Goal: Task Accomplishment & Management: Complete application form

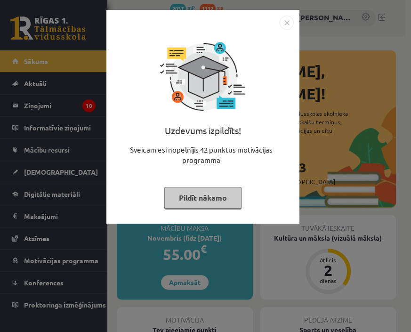
click at [284, 23] on img "Close" at bounding box center [287, 23] width 14 height 14
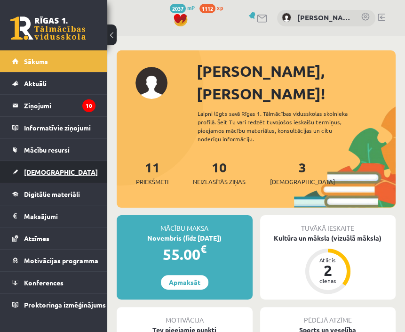
click at [52, 163] on link "[DEMOGRAPHIC_DATA]" at bounding box center [53, 172] width 83 height 22
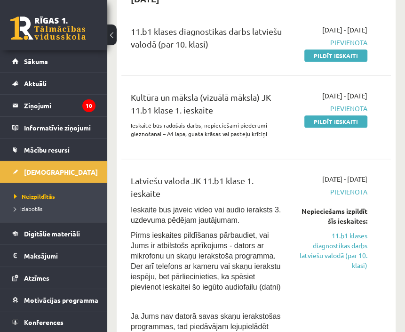
scroll to position [226, 0]
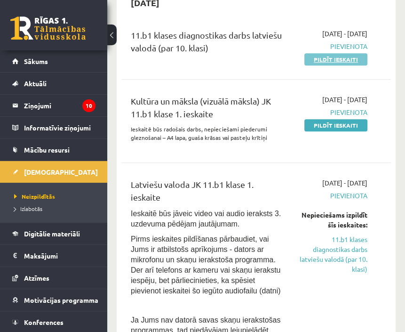
click at [326, 65] on link "Pildīt ieskaiti" at bounding box center [336, 59] width 63 height 12
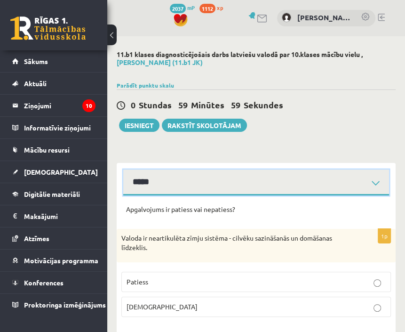
click at [161, 183] on select "**********" at bounding box center [256, 183] width 266 height 26
select select "**********"
click at [123, 170] on select "**********" at bounding box center [256, 183] width 266 height 26
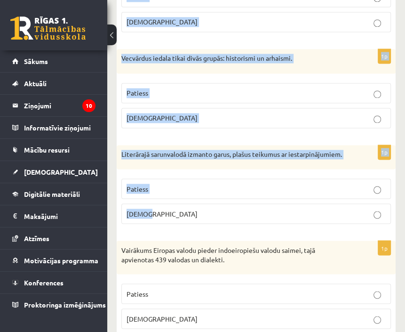
scroll to position [2880, 0]
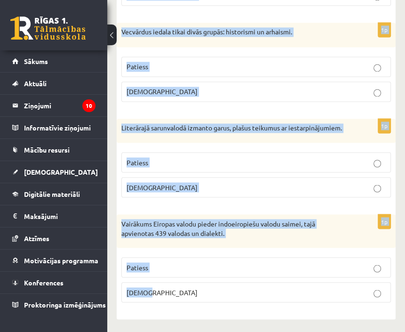
drag, startPoint x: 121, startPoint y: 124, endPoint x: 243, endPoint y: 306, distance: 219.6
copy form "Loremi do sitametconse adipi elitsed - doeiusm temporincid ut laboreetd magnaal…"
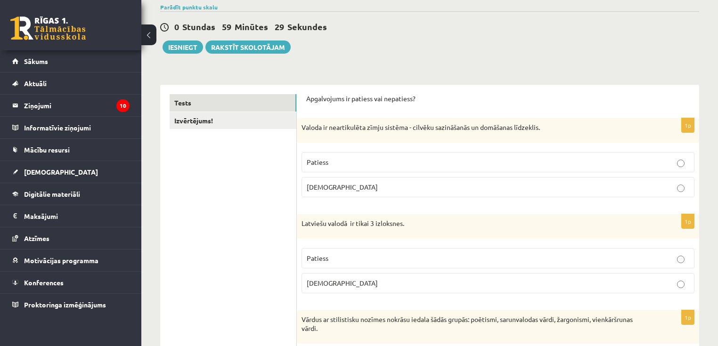
scroll to position [75, 0]
click at [347, 161] on p "Patiess" at bounding box center [498, 162] width 382 height 10
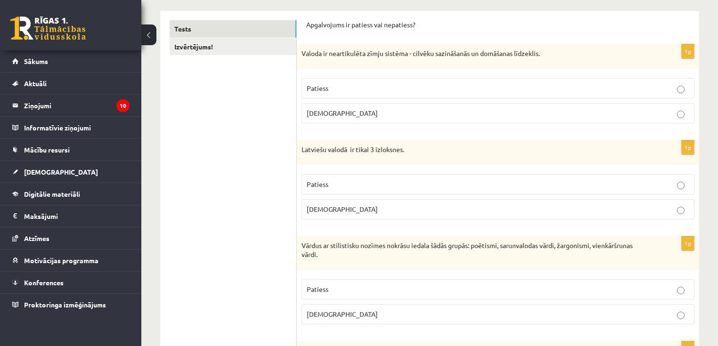
scroll to position [151, 0]
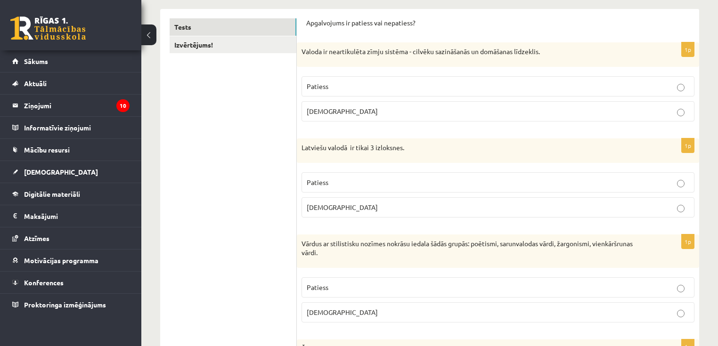
click at [326, 210] on p "[DEMOGRAPHIC_DATA]" at bounding box center [498, 207] width 382 height 10
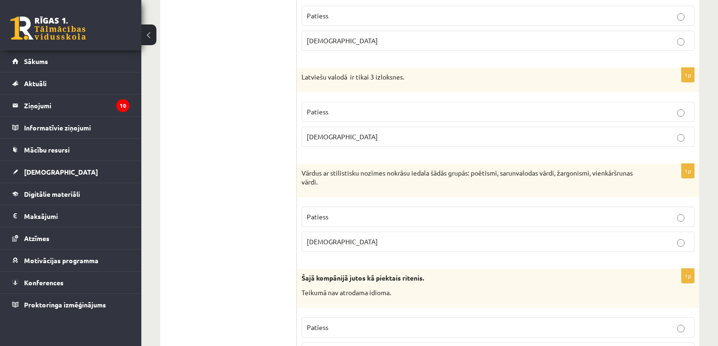
scroll to position [226, 0]
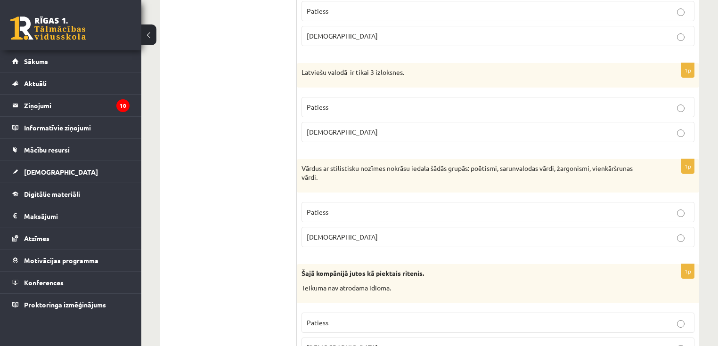
click at [325, 213] on span "Patiess" at bounding box center [318, 212] width 22 height 8
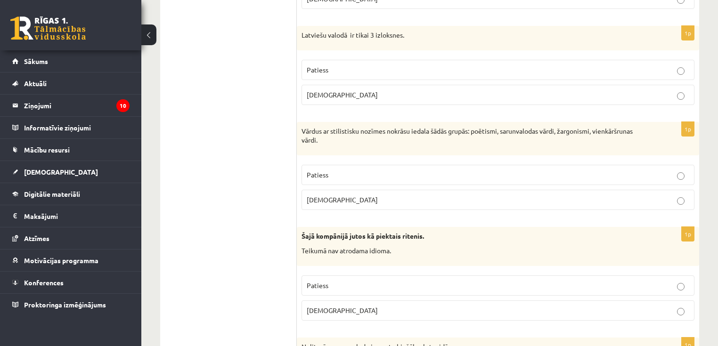
scroll to position [339, 0]
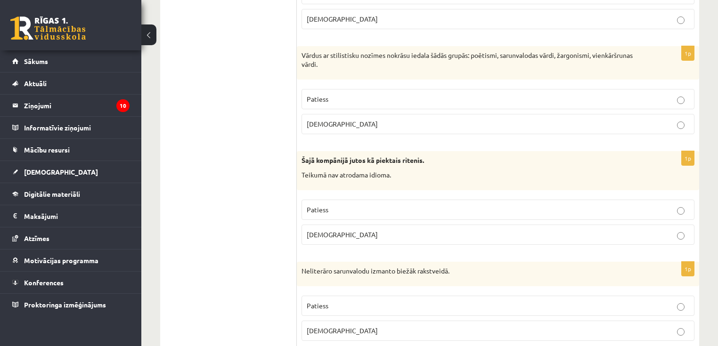
click at [324, 234] on span "[DEMOGRAPHIC_DATA]" at bounding box center [342, 234] width 71 height 8
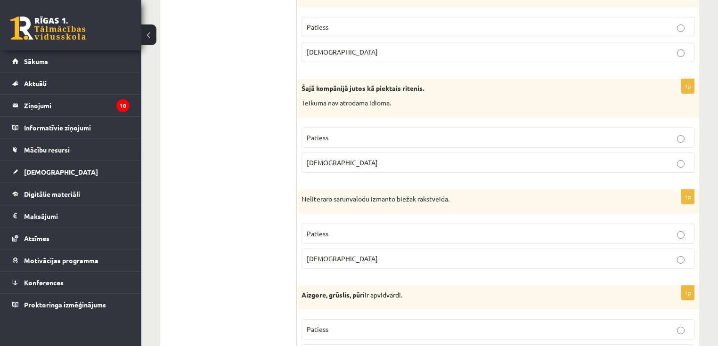
scroll to position [414, 0]
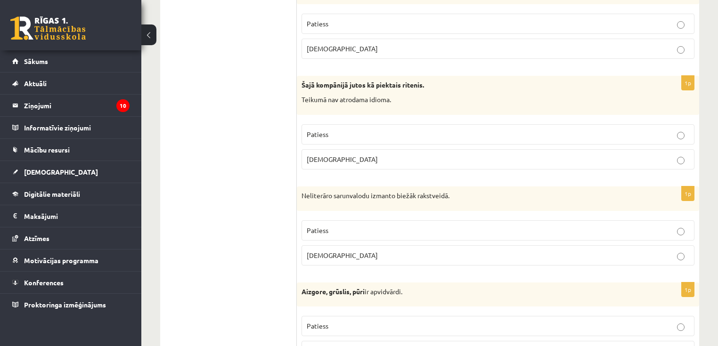
click at [327, 228] on span "Patiess" at bounding box center [318, 230] width 22 height 8
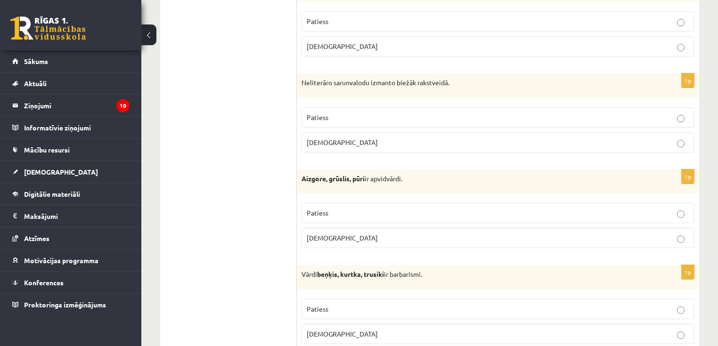
click at [326, 231] on label "[DEMOGRAPHIC_DATA]" at bounding box center [497, 238] width 393 height 20
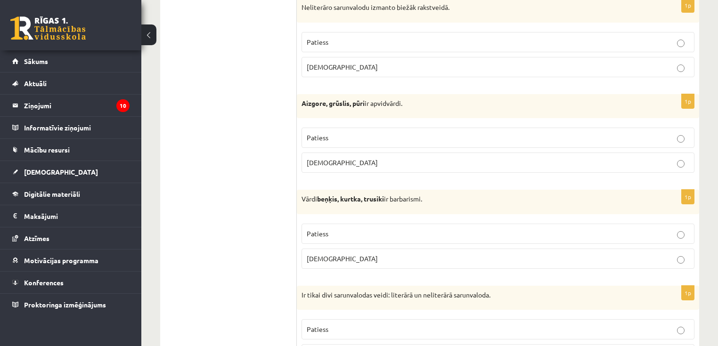
click at [326, 232] on span "Patiess" at bounding box center [318, 233] width 22 height 8
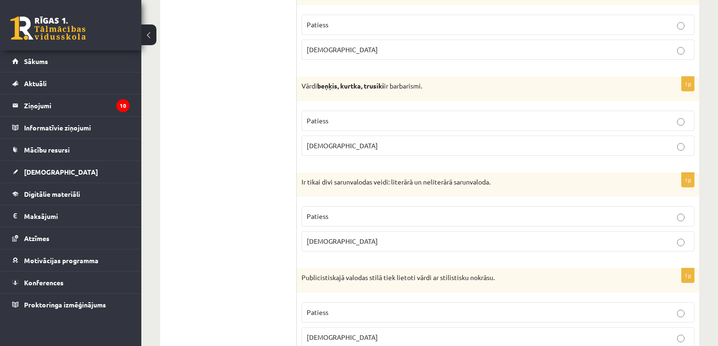
click at [324, 237] on span "[DEMOGRAPHIC_DATA]" at bounding box center [342, 241] width 71 height 8
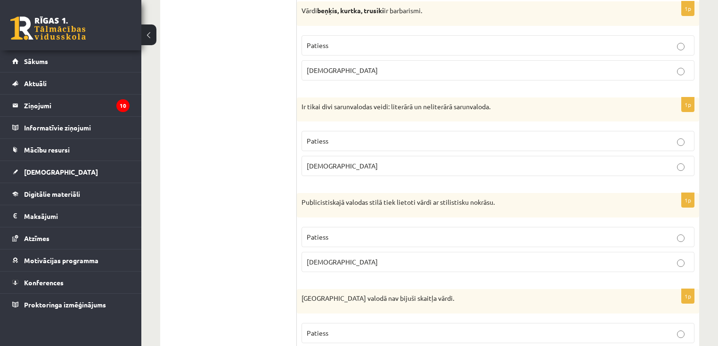
click at [324, 228] on label "Patiess" at bounding box center [497, 237] width 393 height 20
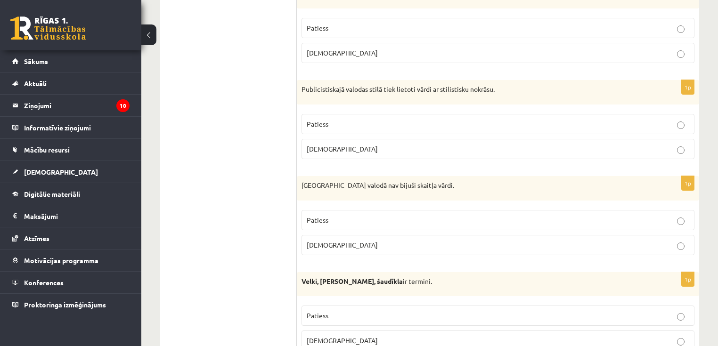
click at [323, 241] on span "[DEMOGRAPHIC_DATA]" at bounding box center [342, 245] width 71 height 8
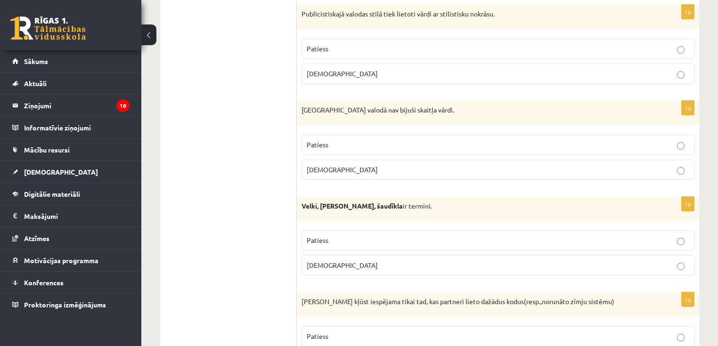
click at [321, 263] on span "[DEMOGRAPHIC_DATA]" at bounding box center [342, 265] width 71 height 8
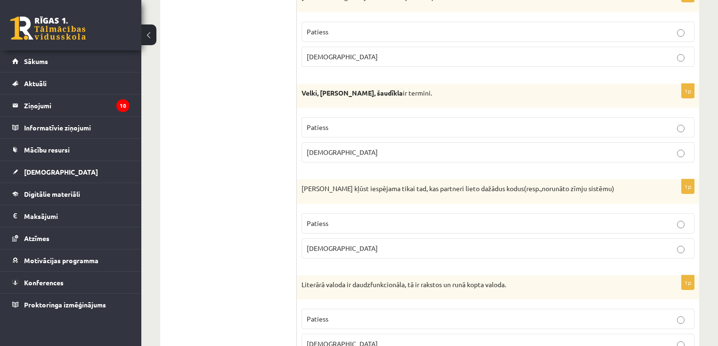
click at [324, 219] on span "Patiess" at bounding box center [318, 223] width 22 height 8
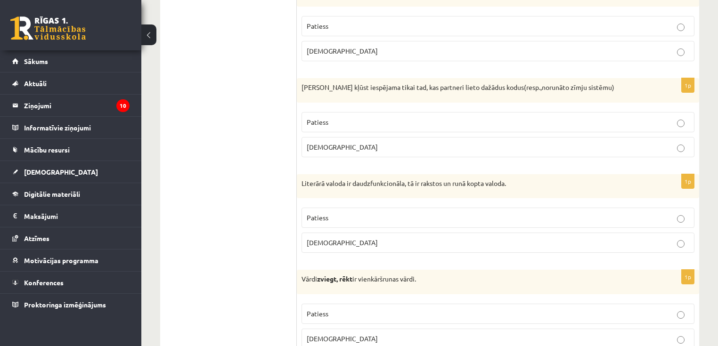
scroll to position [1206, 0]
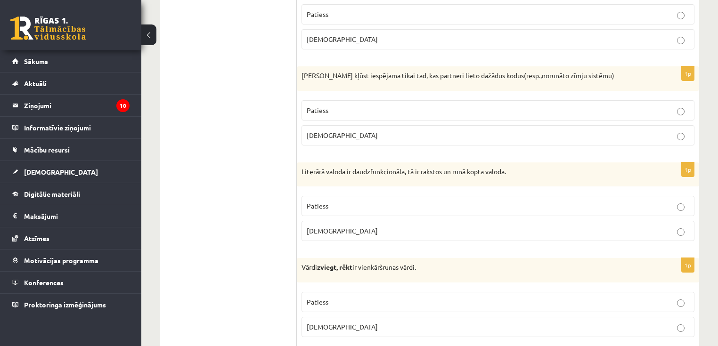
click at [329, 226] on p "[DEMOGRAPHIC_DATA]" at bounding box center [498, 231] width 382 height 10
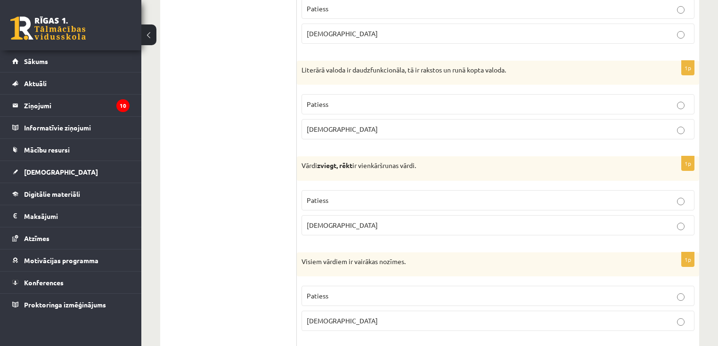
scroll to position [1319, 0]
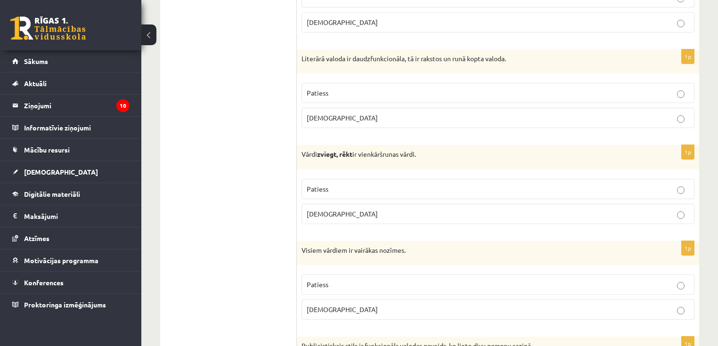
click at [323, 188] on p "Patiess" at bounding box center [498, 189] width 382 height 10
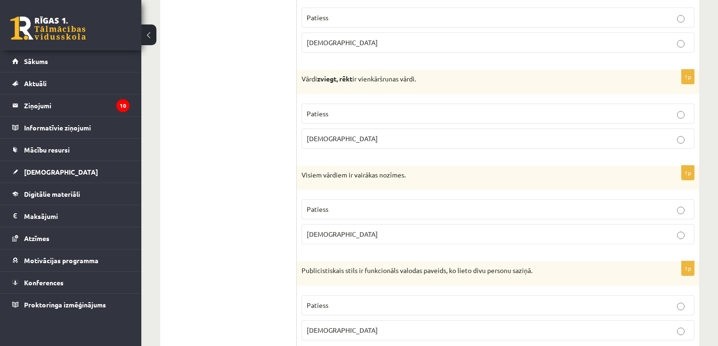
click at [328, 229] on p "[DEMOGRAPHIC_DATA]" at bounding box center [498, 234] width 382 height 10
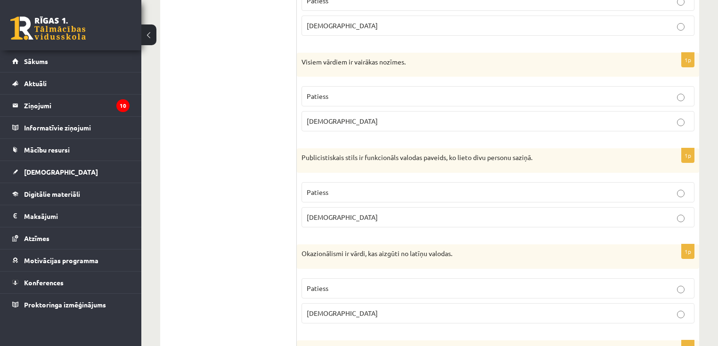
click at [326, 216] on label "[DEMOGRAPHIC_DATA]" at bounding box center [497, 217] width 393 height 20
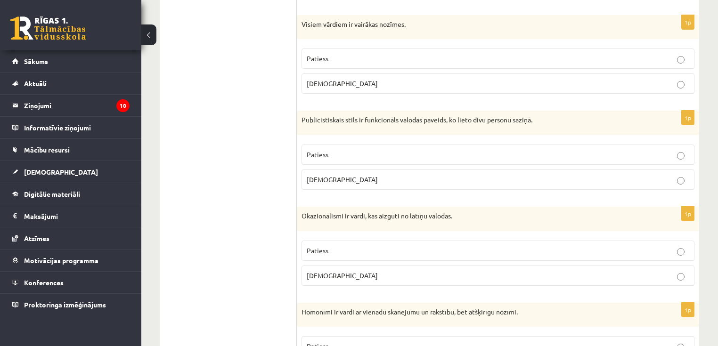
click at [319, 271] on span "[DEMOGRAPHIC_DATA]" at bounding box center [342, 275] width 71 height 8
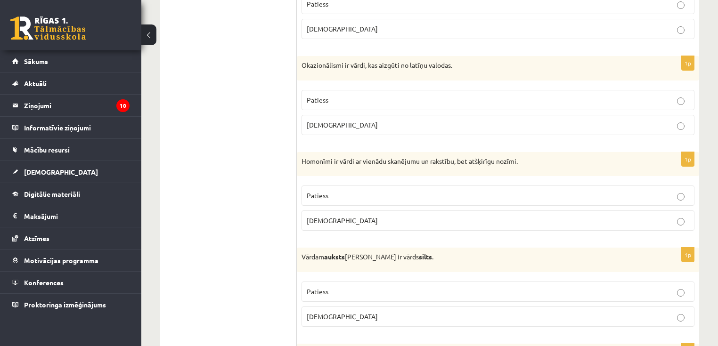
click at [330, 216] on p "[DEMOGRAPHIC_DATA]" at bounding box center [498, 221] width 382 height 10
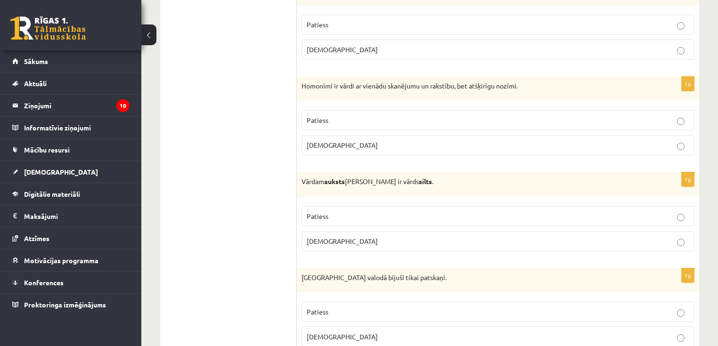
click at [327, 216] on label "Patiess" at bounding box center [497, 216] width 393 height 20
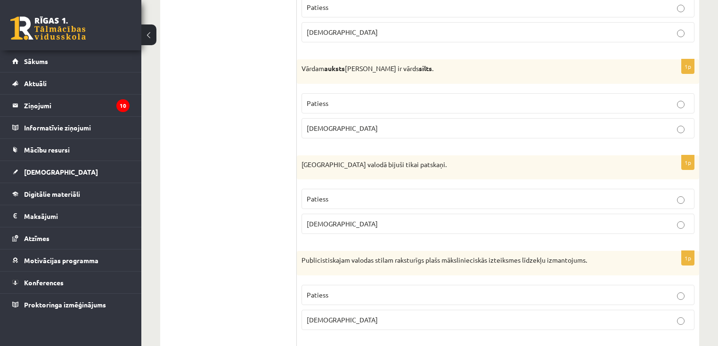
click at [326, 219] on span "[DEMOGRAPHIC_DATA]" at bounding box center [342, 223] width 71 height 8
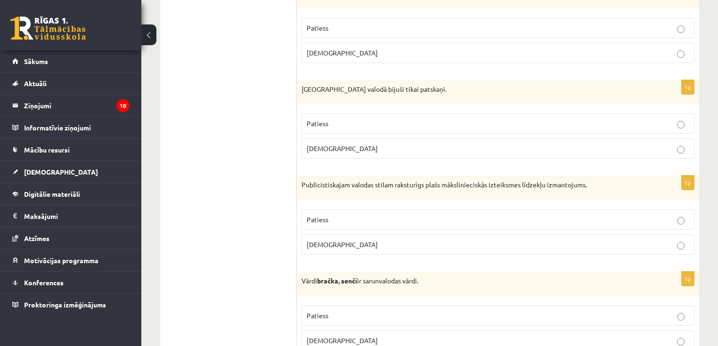
click at [328, 219] on label "Patiess" at bounding box center [497, 220] width 393 height 20
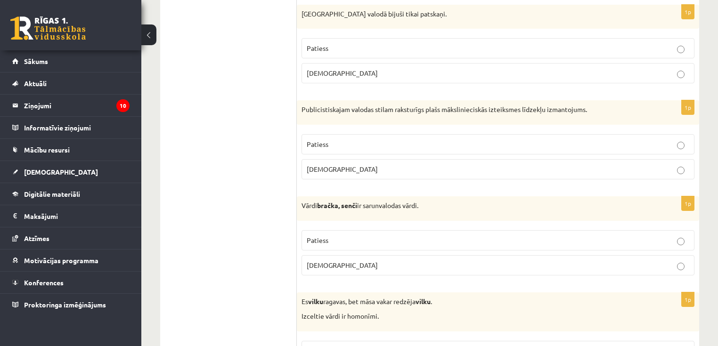
click at [326, 236] on span "Patiess" at bounding box center [318, 240] width 22 height 8
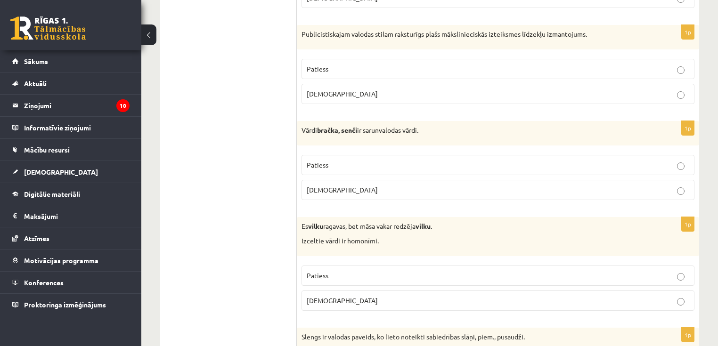
scroll to position [2147, 0]
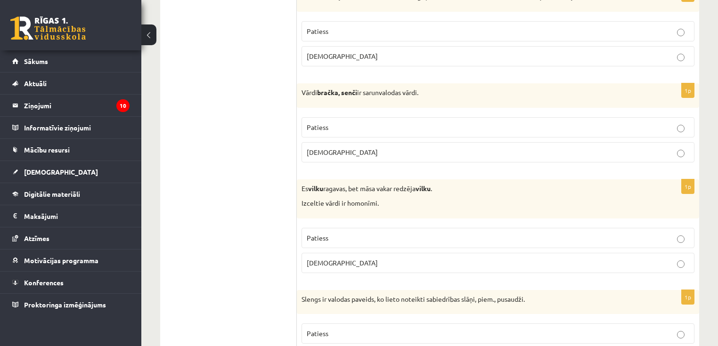
click at [328, 233] on p "Patiess" at bounding box center [498, 238] width 382 height 10
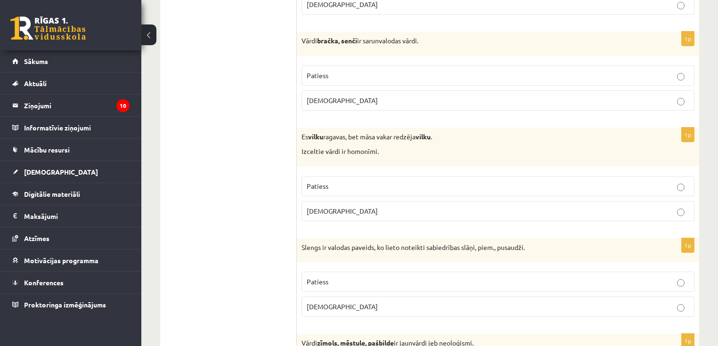
scroll to position [2298, 0]
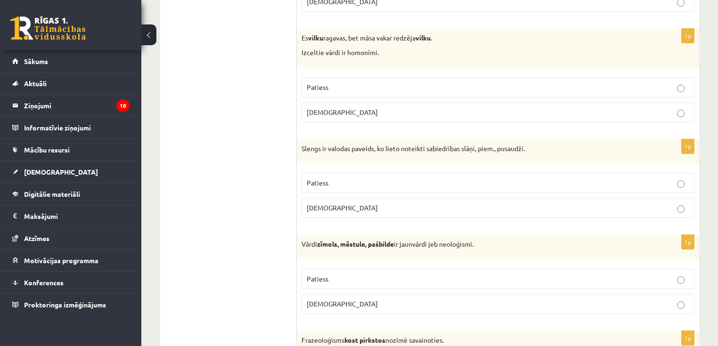
click at [329, 211] on fieldset "Patiess [DEMOGRAPHIC_DATA]" at bounding box center [497, 194] width 393 height 53
click at [324, 203] on span "[DEMOGRAPHIC_DATA]" at bounding box center [342, 207] width 71 height 8
click at [328, 274] on p "Patiess" at bounding box center [498, 279] width 382 height 10
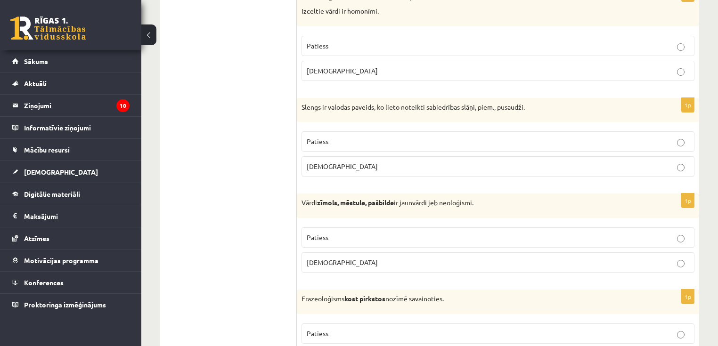
scroll to position [2411, 0]
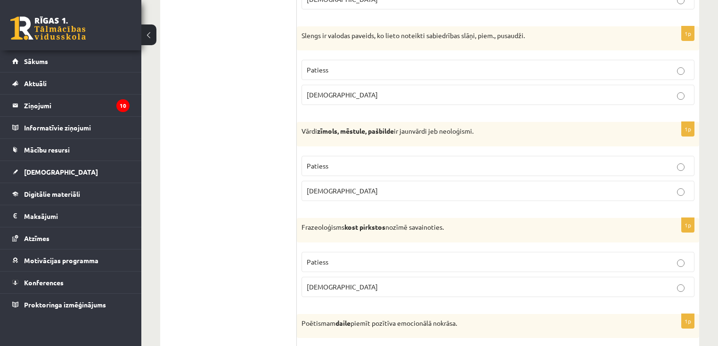
click at [318, 283] on span "[DEMOGRAPHIC_DATA]" at bounding box center [342, 287] width 71 height 8
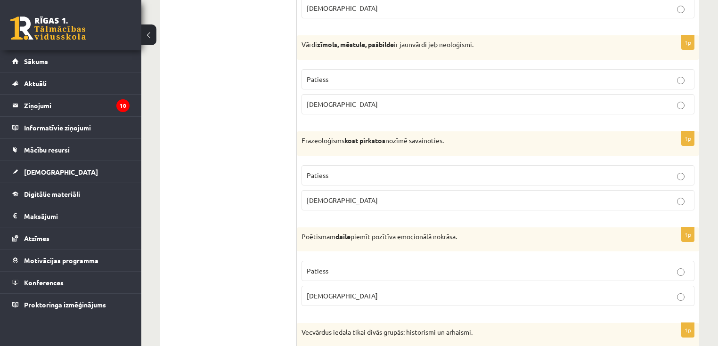
scroll to position [2562, 0]
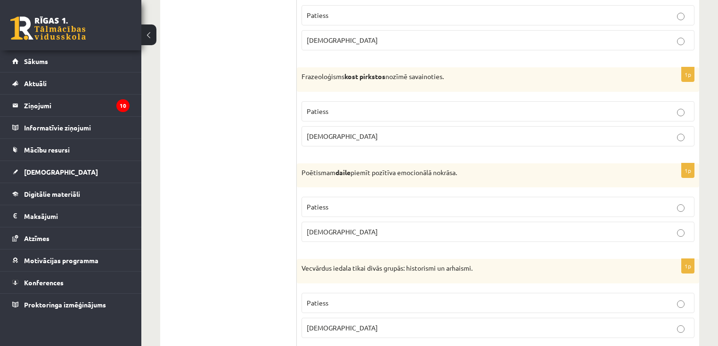
click at [325, 202] on span "Patiess" at bounding box center [318, 206] width 22 height 8
click at [317, 299] on span "Patiess" at bounding box center [318, 303] width 22 height 8
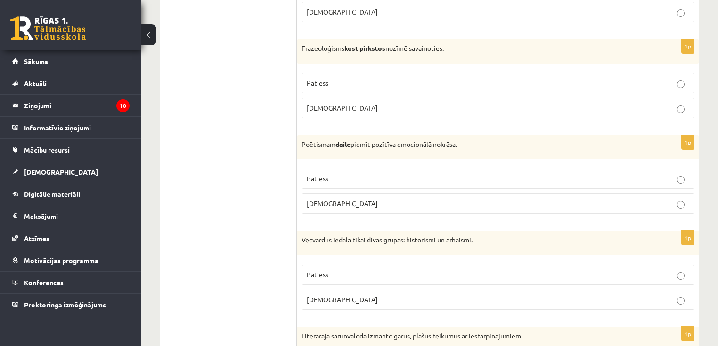
scroll to position [2750, 0]
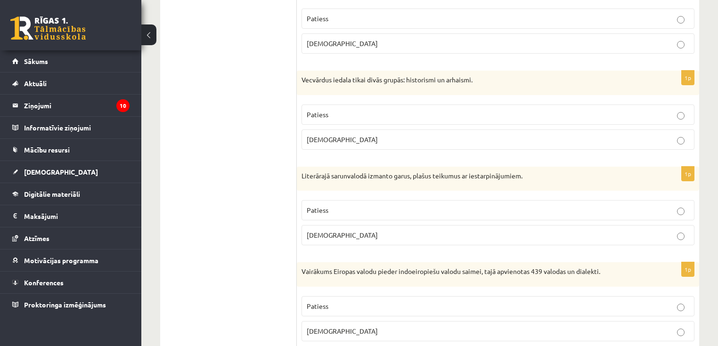
drag, startPoint x: 320, startPoint y: 202, endPoint x: 324, endPoint y: 220, distance: 19.2
click at [320, 206] on span "Patiess" at bounding box center [318, 210] width 22 height 8
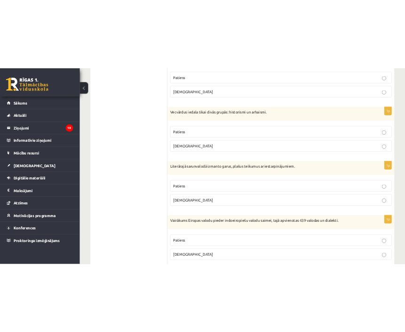
scroll to position [2770, 0]
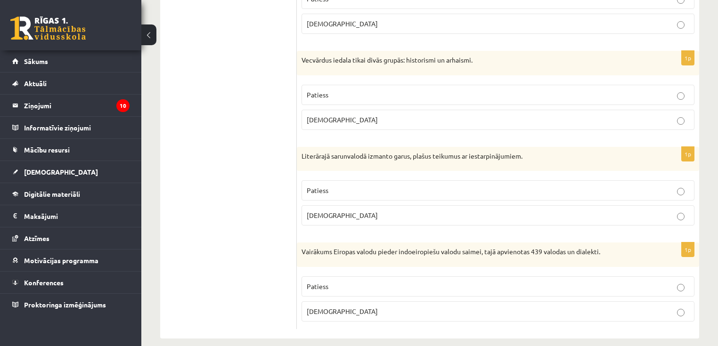
click at [330, 301] on label "[DEMOGRAPHIC_DATA]" at bounding box center [497, 311] width 393 height 20
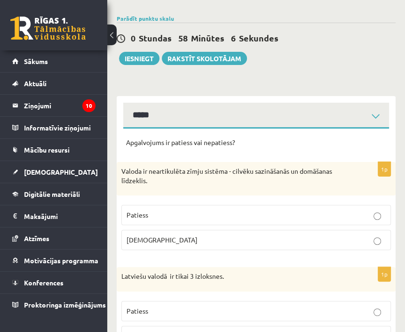
scroll to position [75, 0]
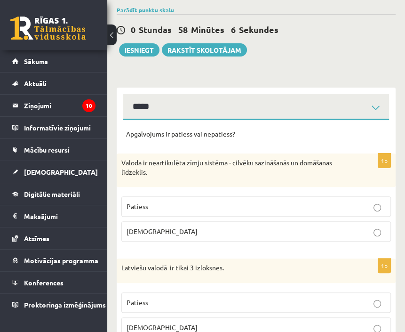
click at [224, 233] on p "[DEMOGRAPHIC_DATA]" at bounding box center [256, 232] width 259 height 10
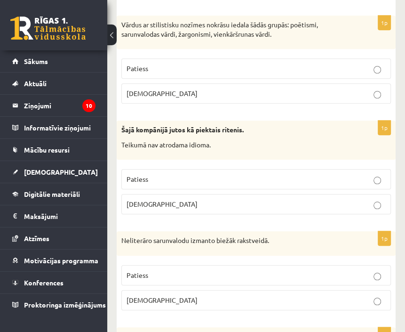
scroll to position [452, 0]
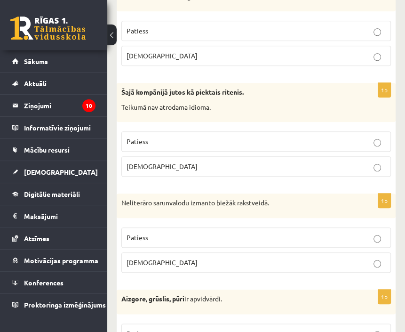
click at [233, 258] on p "[DEMOGRAPHIC_DATA]" at bounding box center [256, 263] width 259 height 10
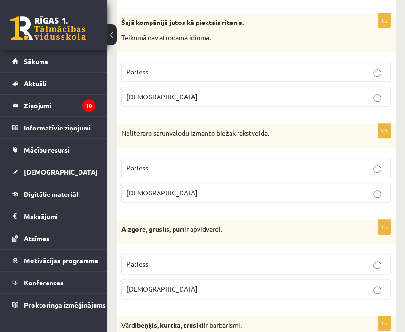
scroll to position [565, 0]
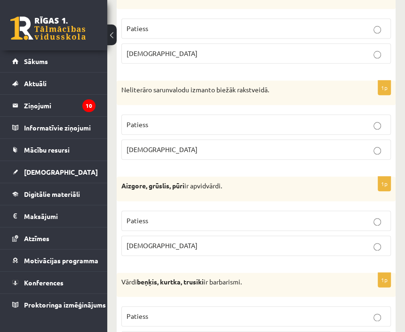
click at [219, 217] on p "Patiess" at bounding box center [256, 221] width 259 height 10
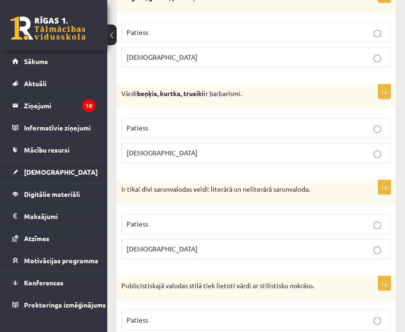
click at [260, 224] on p "Patiess" at bounding box center [256, 224] width 259 height 10
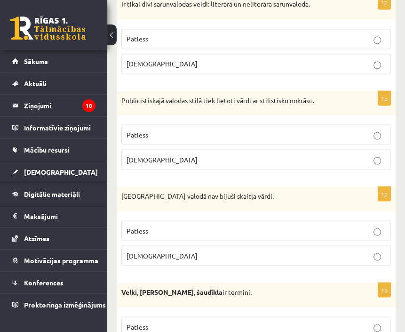
scroll to position [942, 0]
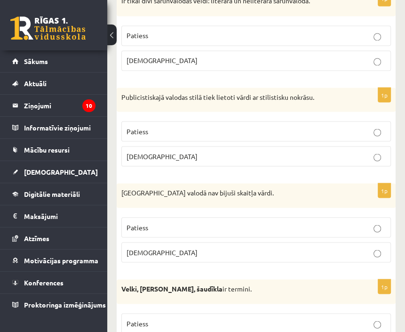
click at [288, 222] on p "Patiess" at bounding box center [256, 227] width 259 height 10
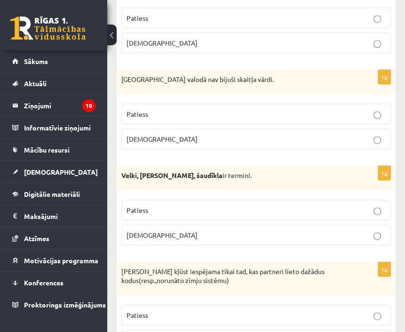
scroll to position [1093, 0]
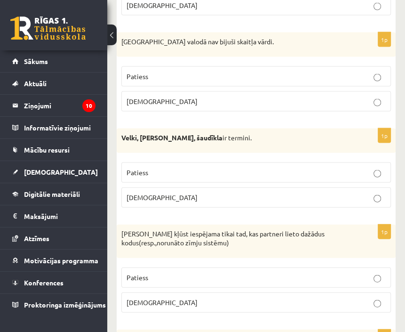
click at [352, 298] on p "[DEMOGRAPHIC_DATA]" at bounding box center [256, 303] width 259 height 10
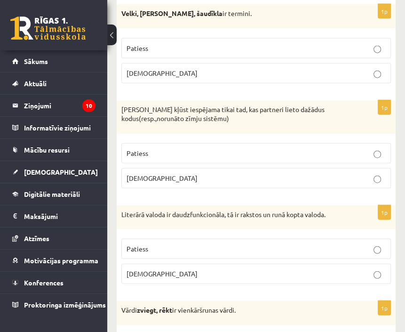
scroll to position [1243, 0]
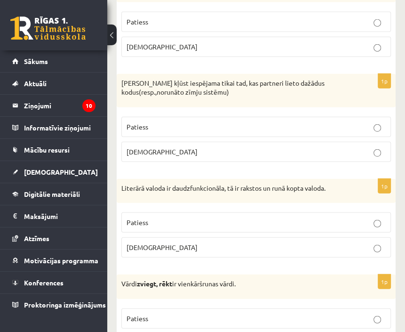
click at [298, 212] on label "Patiess" at bounding box center [256, 222] width 270 height 20
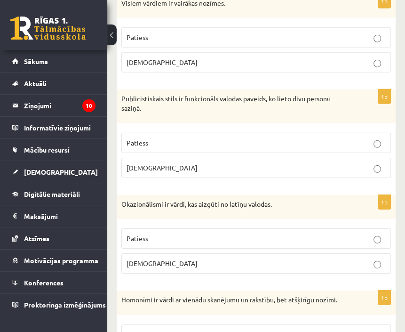
scroll to position [1658, 0]
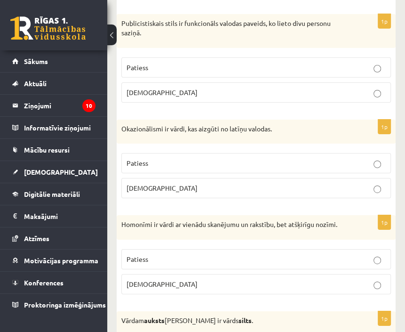
click at [353, 257] on p "Patiess" at bounding box center [256, 259] width 259 height 10
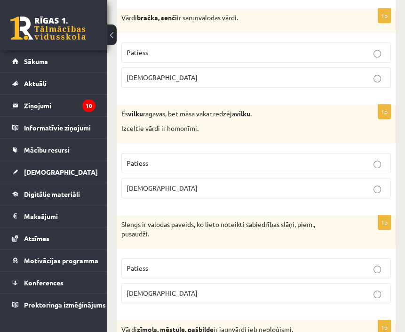
scroll to position [2298, 0]
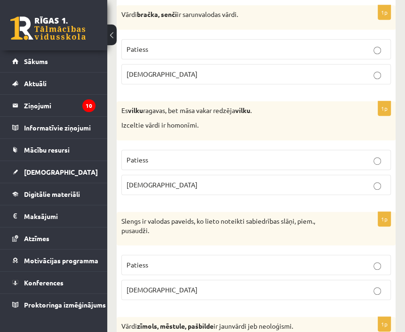
click at [303, 260] on p "Patiess" at bounding box center [256, 265] width 259 height 10
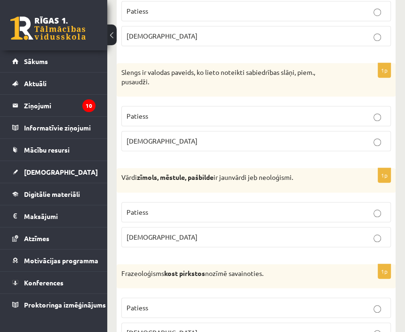
scroll to position [2449, 0]
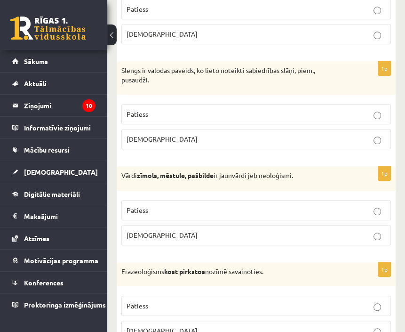
click at [268, 296] on label "Patiess" at bounding box center [256, 306] width 270 height 20
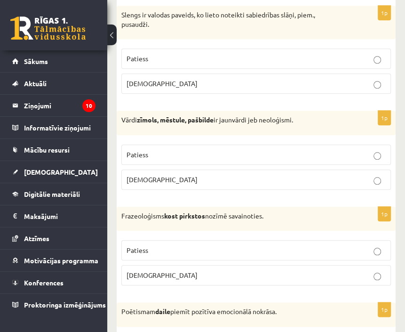
scroll to position [2524, 0]
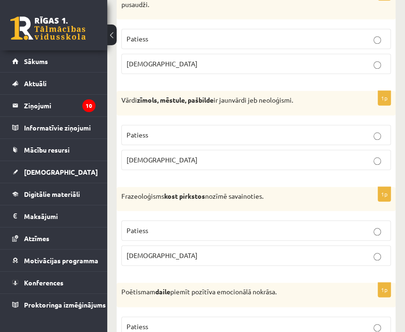
click at [343, 251] on p "[DEMOGRAPHIC_DATA]" at bounding box center [256, 256] width 259 height 10
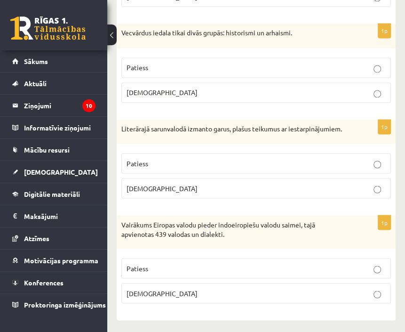
scroll to position [2880, 0]
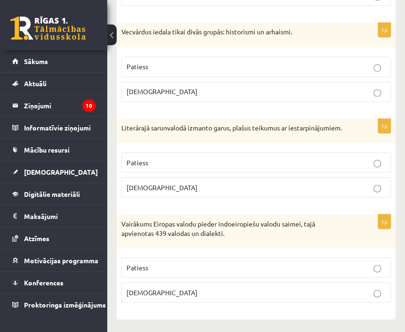
click at [351, 267] on p "Patiess" at bounding box center [256, 267] width 259 height 10
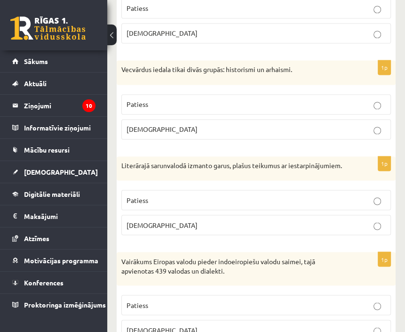
scroll to position [2842, 0]
click at [342, 227] on p "[DEMOGRAPHIC_DATA]" at bounding box center [256, 225] width 259 height 10
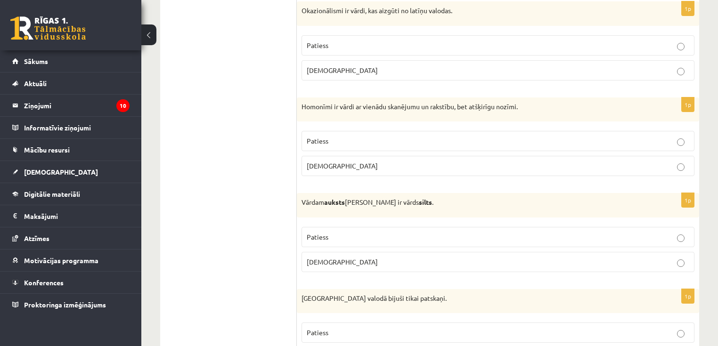
scroll to position [1750, 0]
drag, startPoint x: 222, startPoint y: 124, endPoint x: 207, endPoint y: 147, distance: 27.4
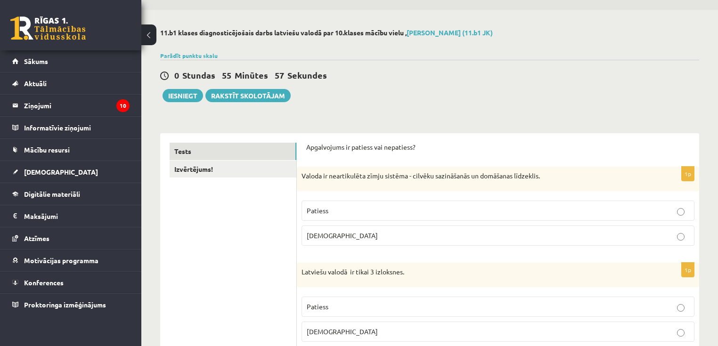
scroll to position [0, 0]
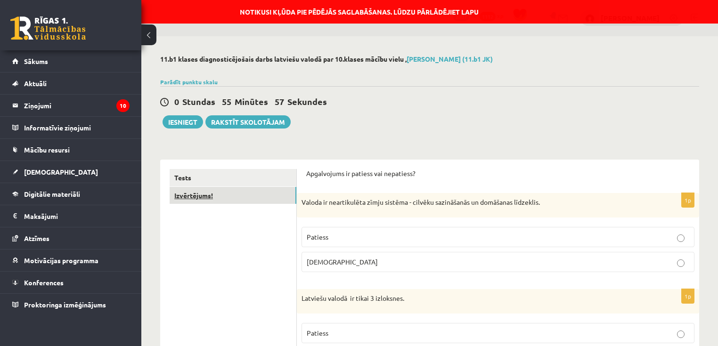
click at [206, 193] on link "Izvērtējums!" at bounding box center [233, 195] width 127 height 17
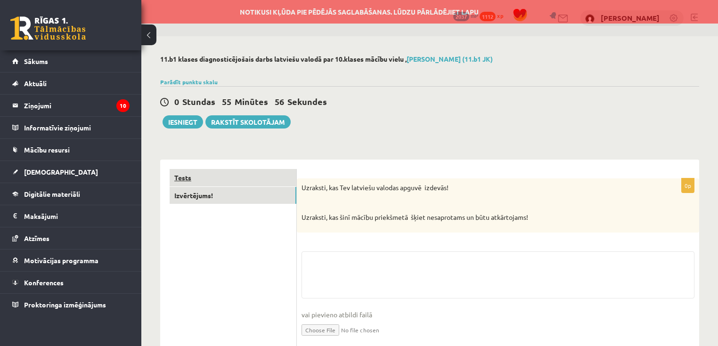
click at [201, 177] on link "Tests" at bounding box center [233, 177] width 127 height 17
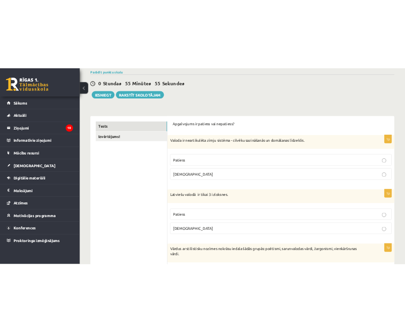
scroll to position [75, 0]
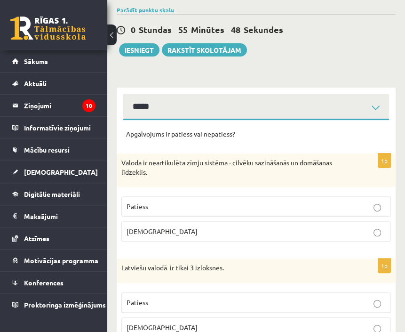
click at [160, 237] on label "[DEMOGRAPHIC_DATA]" at bounding box center [256, 231] width 270 height 20
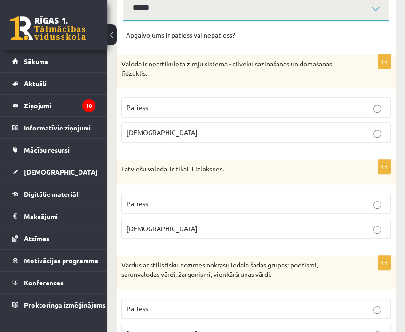
scroll to position [188, 0]
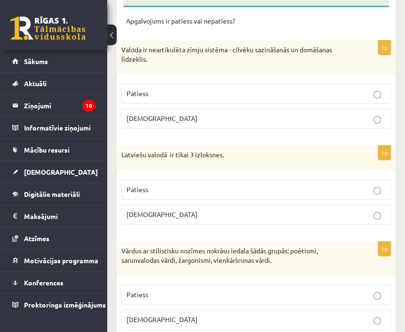
click at [160, 215] on p "[DEMOGRAPHIC_DATA]" at bounding box center [256, 215] width 259 height 10
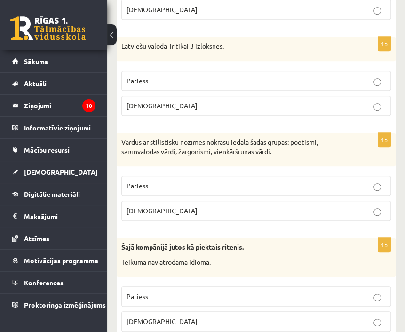
scroll to position [301, 0]
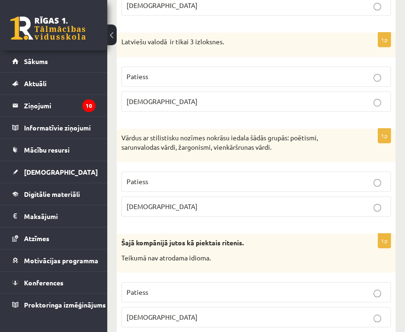
click at [149, 180] on p "Patiess" at bounding box center [256, 182] width 259 height 10
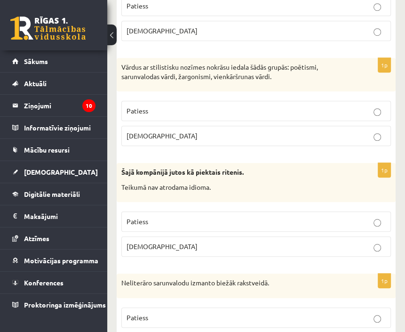
scroll to position [377, 0]
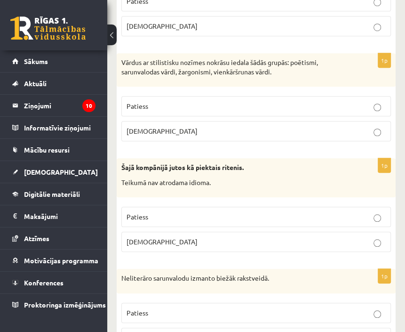
click at [158, 243] on p "[DEMOGRAPHIC_DATA]" at bounding box center [256, 242] width 259 height 10
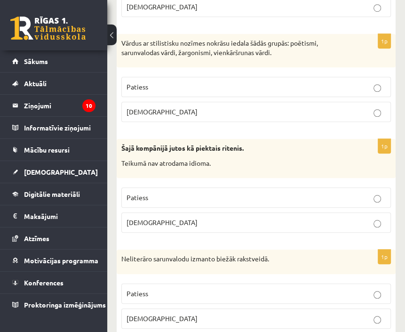
scroll to position [414, 0]
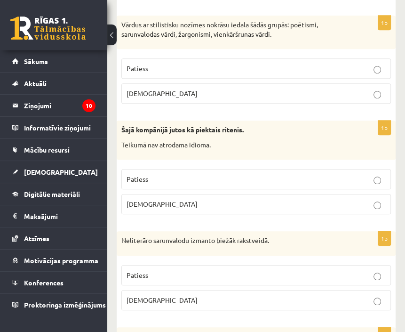
click at [156, 300] on p "[DEMOGRAPHIC_DATA]" at bounding box center [256, 300] width 259 height 10
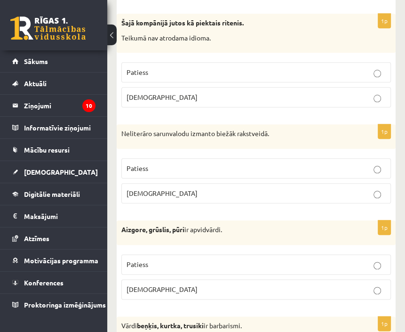
scroll to position [527, 0]
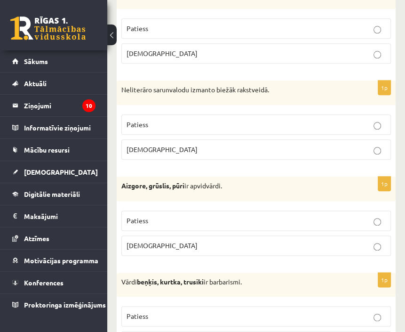
click at [201, 216] on p "Patiess" at bounding box center [256, 221] width 259 height 10
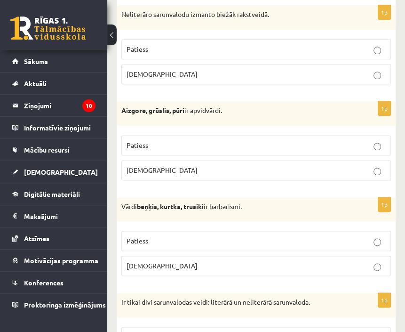
click at [179, 239] on p "Patiess" at bounding box center [256, 241] width 259 height 10
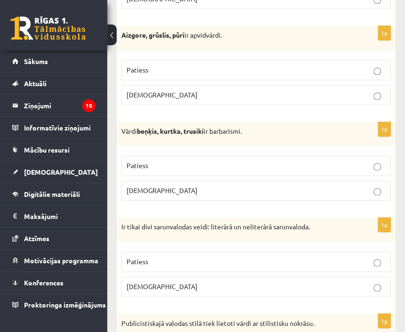
click at [168, 257] on p "Patiess" at bounding box center [256, 262] width 259 height 10
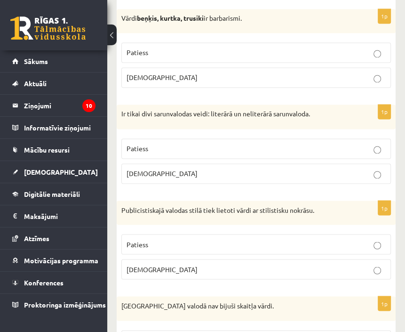
click at [168, 243] on p "Patiess" at bounding box center [256, 244] width 259 height 10
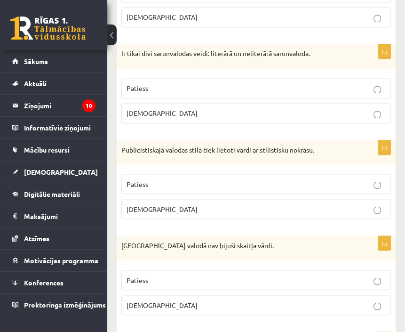
scroll to position [904, 0]
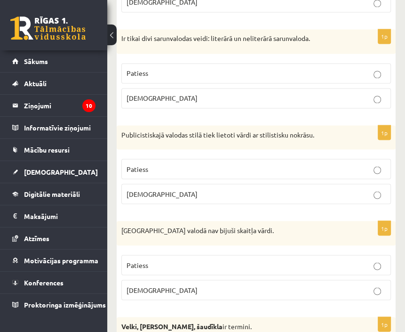
click at [175, 260] on p "Patiess" at bounding box center [256, 265] width 259 height 10
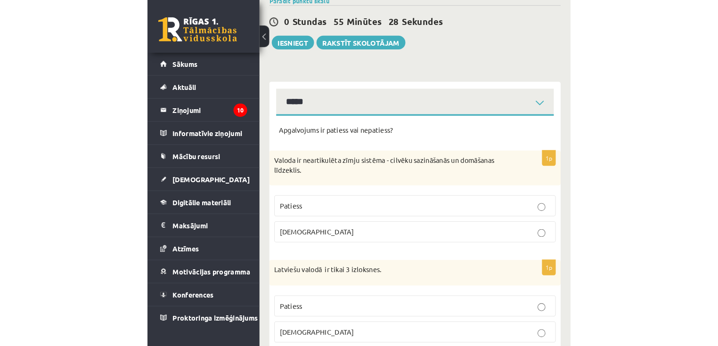
scroll to position [0, 0]
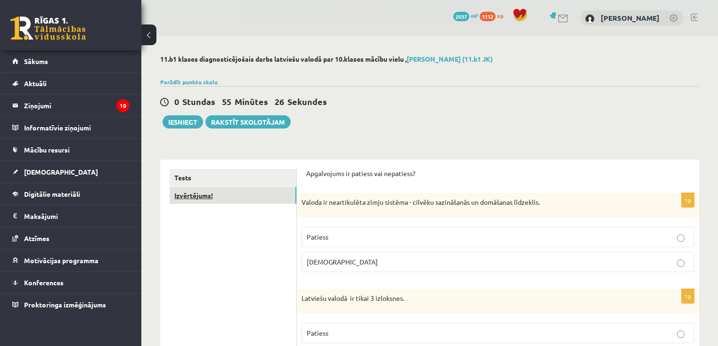
click at [192, 195] on link "Izvērtējums!" at bounding box center [233, 195] width 127 height 17
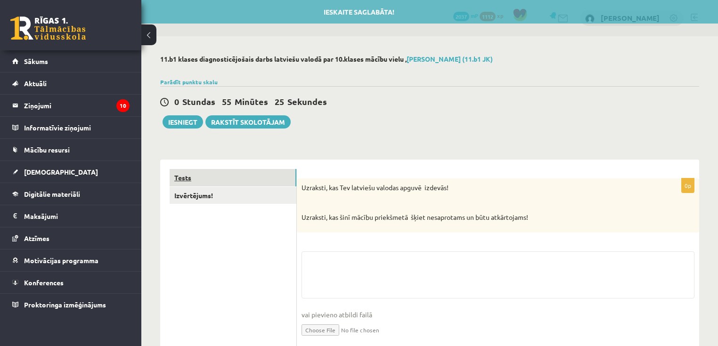
click at [194, 179] on link "Tests" at bounding box center [233, 177] width 127 height 17
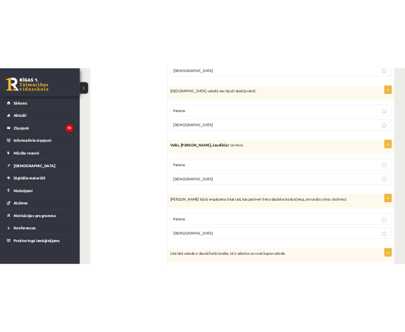
scroll to position [1055, 0]
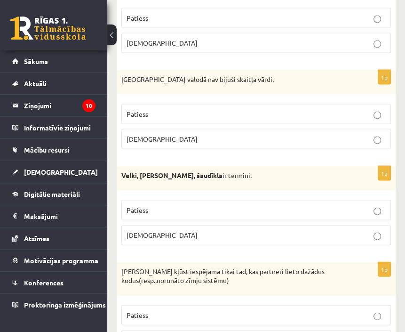
click at [233, 237] on label "[DEMOGRAPHIC_DATA]" at bounding box center [256, 235] width 270 height 20
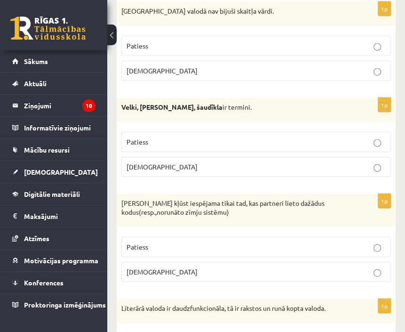
scroll to position [1130, 0]
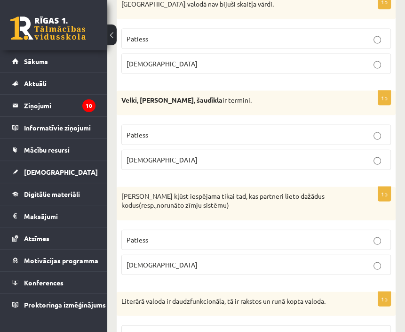
click at [279, 264] on p "[DEMOGRAPHIC_DATA]" at bounding box center [256, 265] width 259 height 10
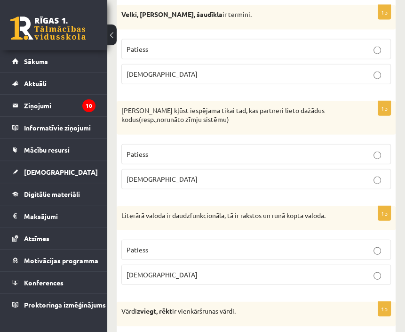
scroll to position [1243, 0]
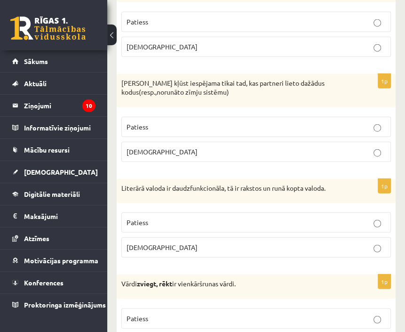
click at [292, 221] on p "Patiess" at bounding box center [256, 223] width 259 height 10
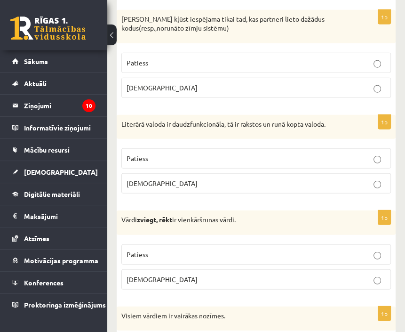
scroll to position [1319, 0]
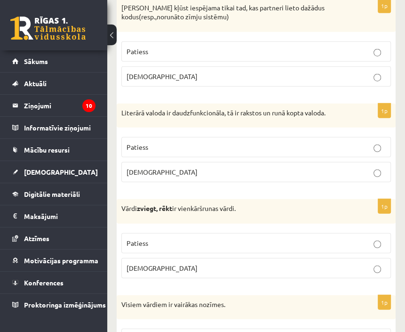
click at [277, 238] on p "Patiess" at bounding box center [256, 243] width 259 height 10
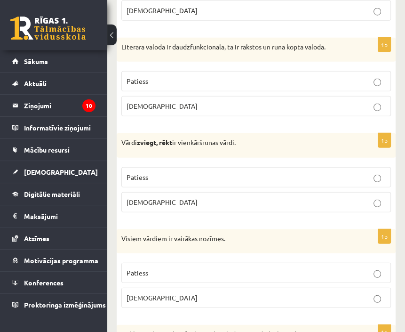
scroll to position [1394, 0]
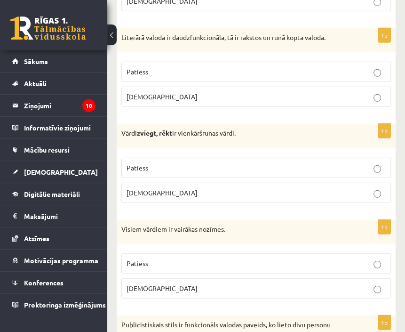
click at [305, 283] on p "[DEMOGRAPHIC_DATA]" at bounding box center [256, 288] width 259 height 10
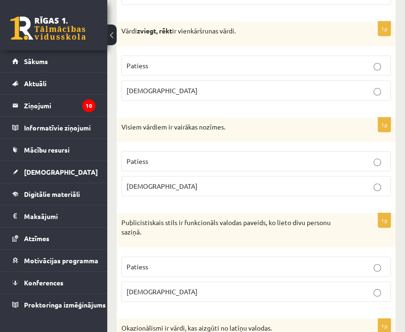
scroll to position [1507, 0]
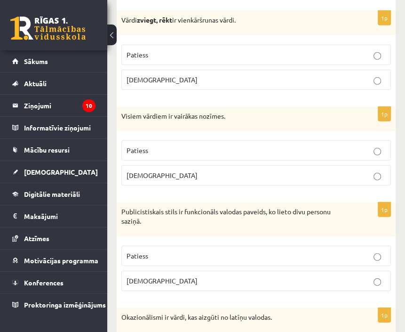
click at [313, 282] on label "[DEMOGRAPHIC_DATA]" at bounding box center [256, 281] width 270 height 20
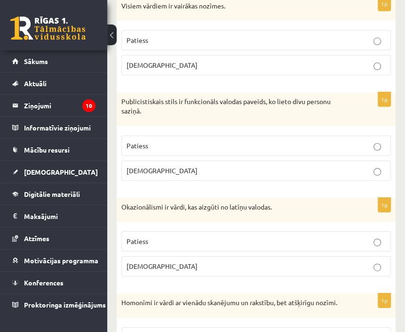
scroll to position [1620, 0]
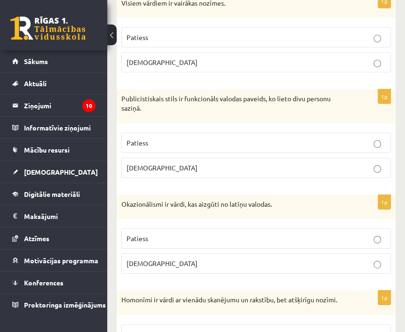
click at [321, 259] on p "[DEMOGRAPHIC_DATA]" at bounding box center [256, 264] width 259 height 10
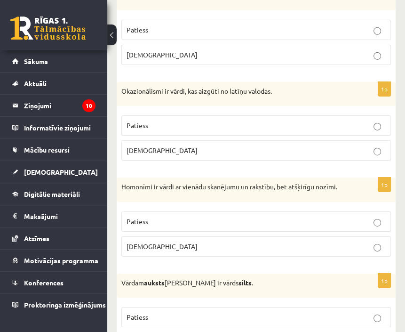
click at [324, 220] on p "Patiess" at bounding box center [256, 222] width 259 height 10
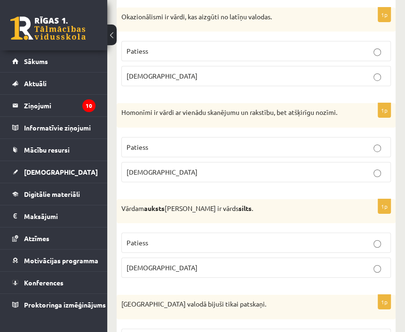
scroll to position [1808, 0]
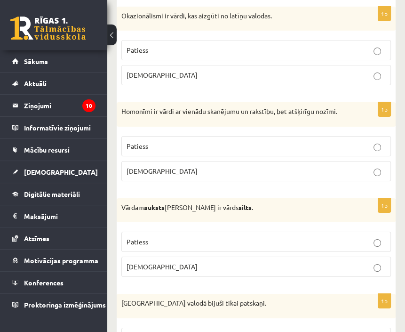
click at [328, 237] on p "Patiess" at bounding box center [256, 242] width 259 height 10
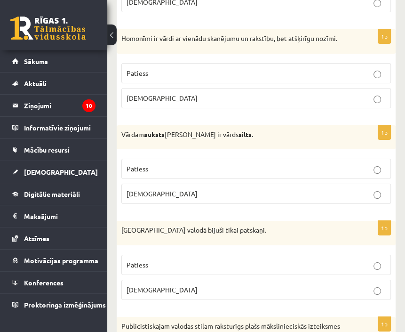
scroll to position [1884, 0]
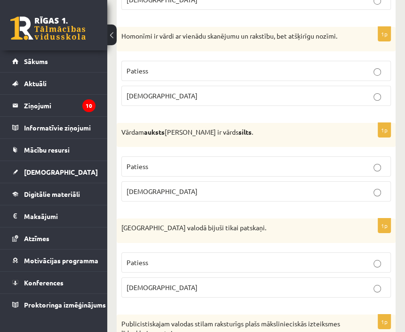
click at [349, 283] on p "[DEMOGRAPHIC_DATA]" at bounding box center [256, 288] width 259 height 10
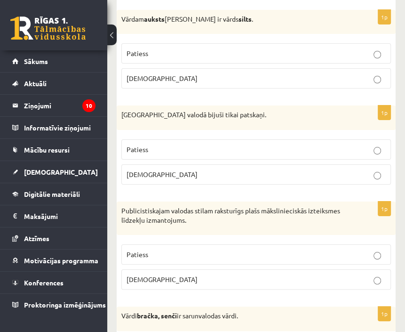
click at [317, 244] on label "Patiess" at bounding box center [256, 254] width 270 height 20
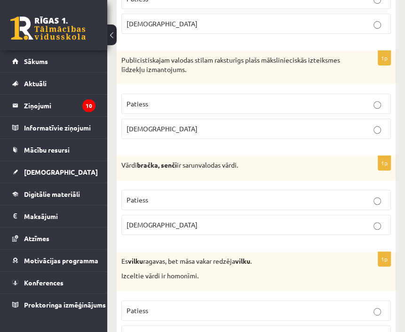
click at [328, 199] on label "Patiess" at bounding box center [256, 200] width 270 height 20
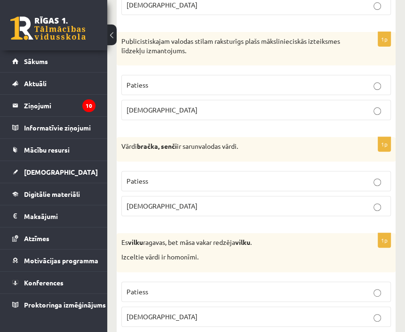
scroll to position [2185, 0]
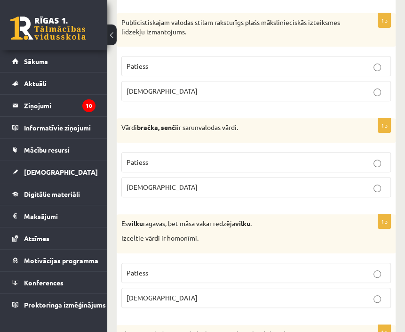
click at [333, 268] on p "Patiess" at bounding box center [256, 273] width 259 height 10
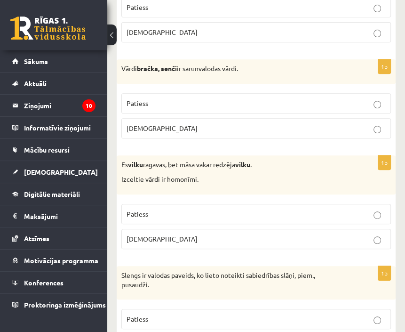
scroll to position [2260, 0]
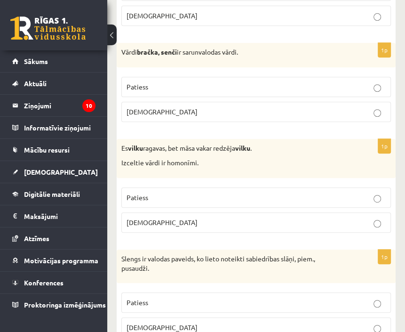
click at [332, 298] on p "Patiess" at bounding box center [256, 303] width 259 height 10
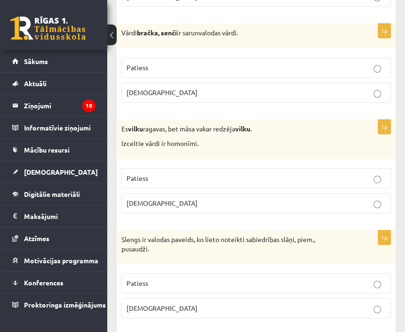
scroll to position [2298, 0]
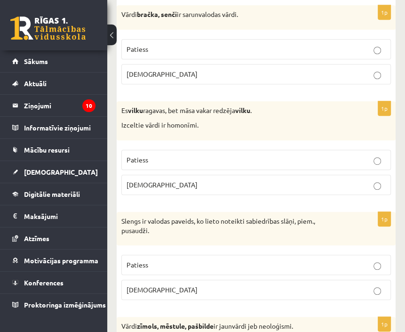
click at [341, 285] on p "[DEMOGRAPHIC_DATA]" at bounding box center [256, 290] width 259 height 10
click at [343, 260] on p "Patiess" at bounding box center [256, 265] width 259 height 10
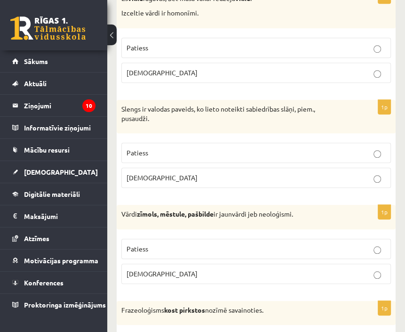
scroll to position [2411, 0]
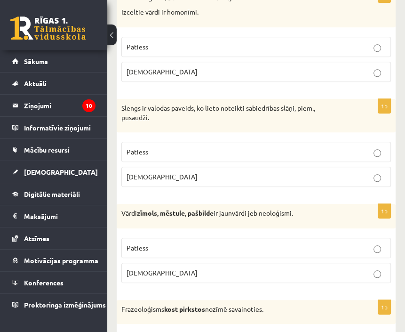
click at [343, 243] on p "Patiess" at bounding box center [256, 248] width 259 height 10
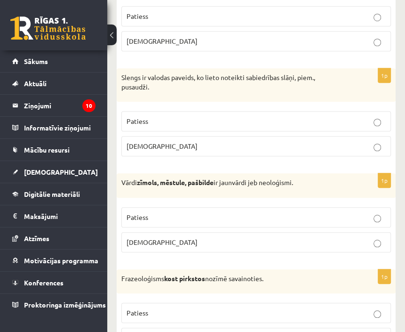
scroll to position [2486, 0]
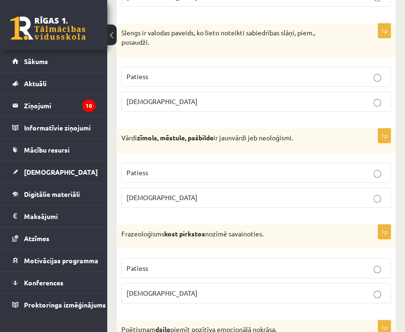
drag, startPoint x: 356, startPoint y: 283, endPoint x: 369, endPoint y: 280, distance: 13.3
click at [356, 288] on p "[DEMOGRAPHIC_DATA]" at bounding box center [256, 293] width 259 height 10
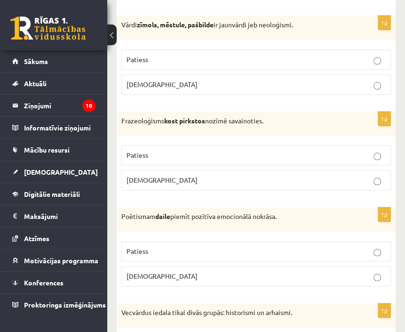
click at [351, 246] on p "Patiess" at bounding box center [256, 251] width 259 height 10
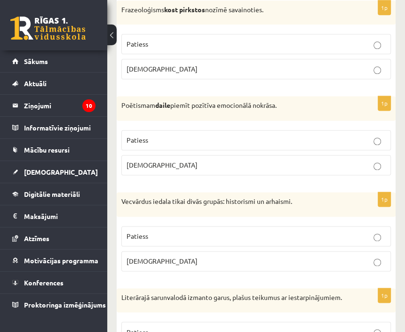
scroll to position [2712, 0]
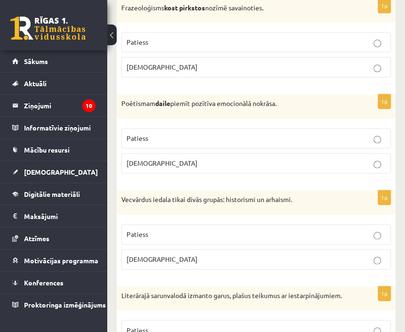
drag, startPoint x: 364, startPoint y: 224, endPoint x: 369, endPoint y: 226, distance: 5.4
click at [364, 229] on p "Patiess" at bounding box center [256, 234] width 259 height 10
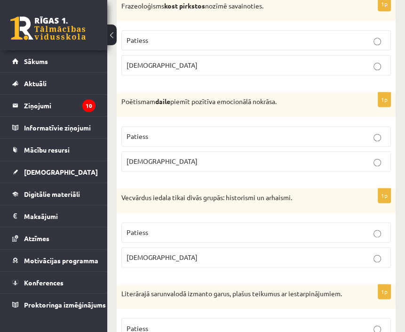
scroll to position [2788, 0]
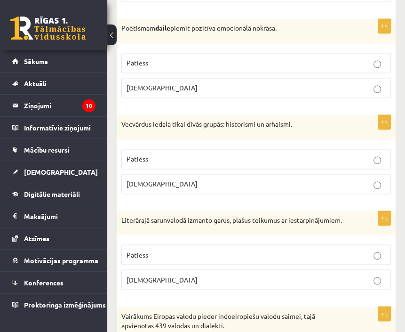
click at [367, 283] on label "[DEMOGRAPHIC_DATA]" at bounding box center [256, 279] width 270 height 20
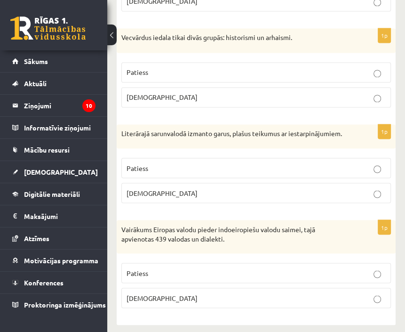
scroll to position [2880, 0]
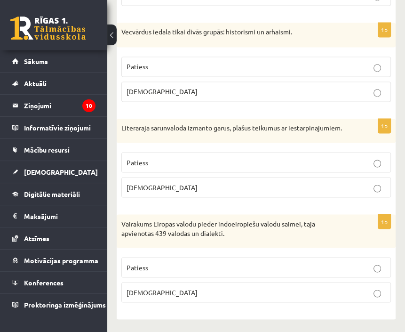
click at [365, 275] on label "Patiess" at bounding box center [256, 267] width 270 height 20
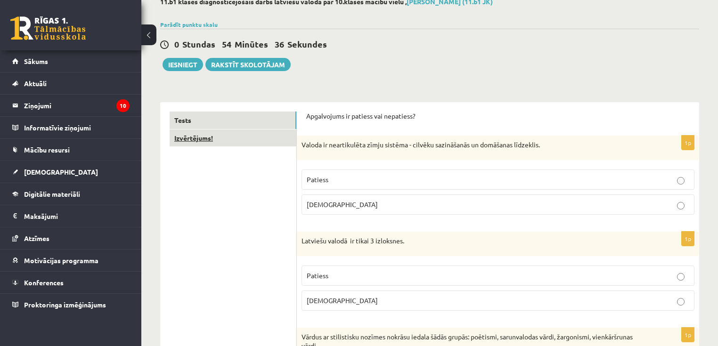
click at [206, 144] on link "Izvērtējums!" at bounding box center [233, 138] width 127 height 17
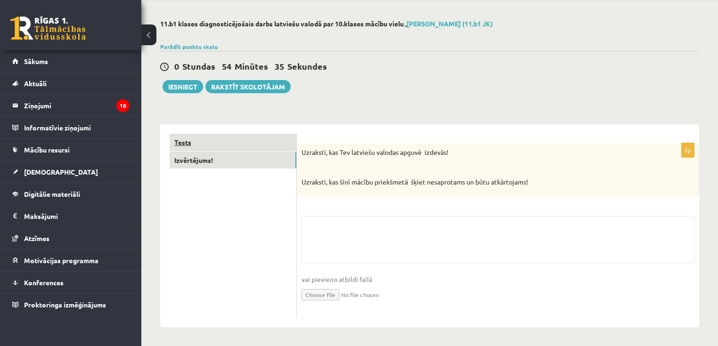
click at [205, 143] on link "Tests" at bounding box center [233, 142] width 127 height 17
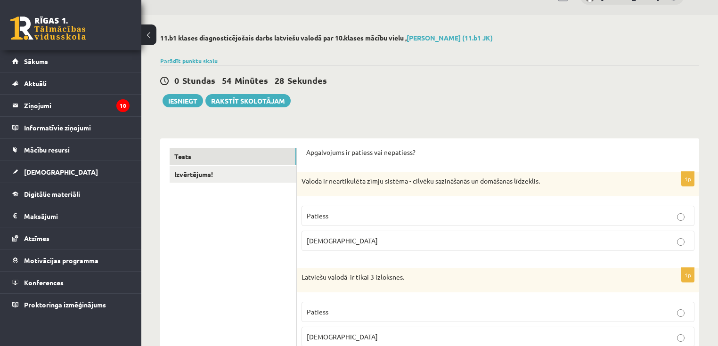
scroll to position [0, 0]
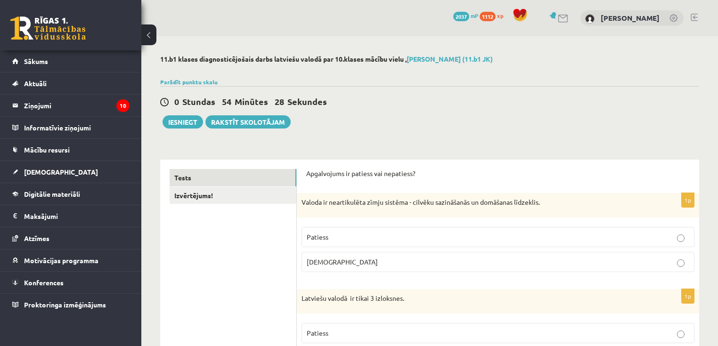
drag, startPoint x: 219, startPoint y: 142, endPoint x: 232, endPoint y: 48, distance: 95.0
